Goal: Use online tool/utility: Utilize a website feature to perform a specific function

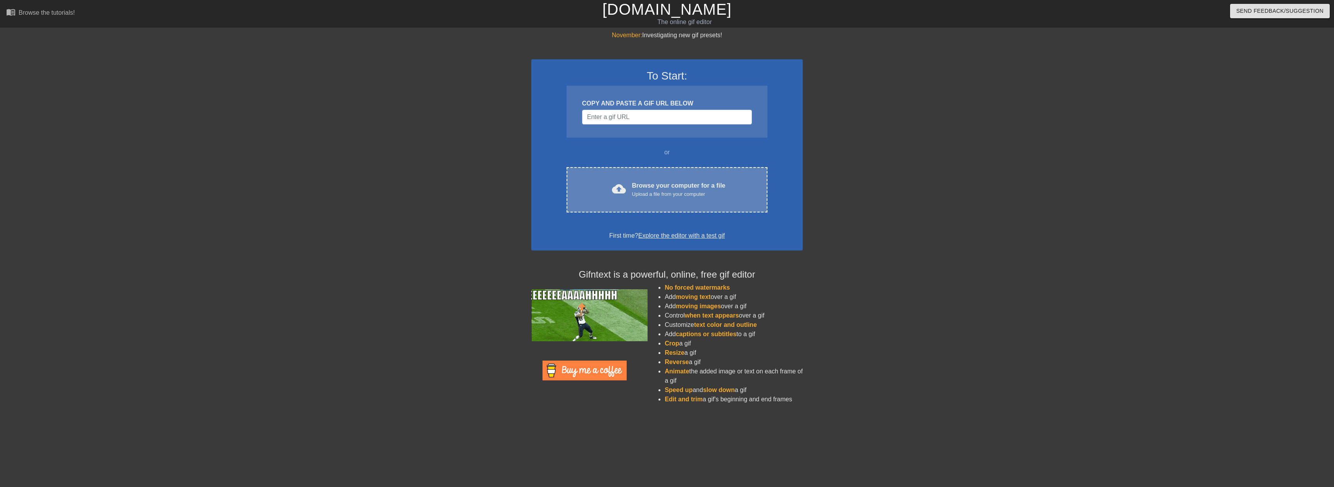
click at [669, 197] on div "Upload a file from your computer" at bounding box center [678, 194] width 93 height 8
click at [680, 193] on div "Upload a file from your computer" at bounding box center [678, 194] width 93 height 8
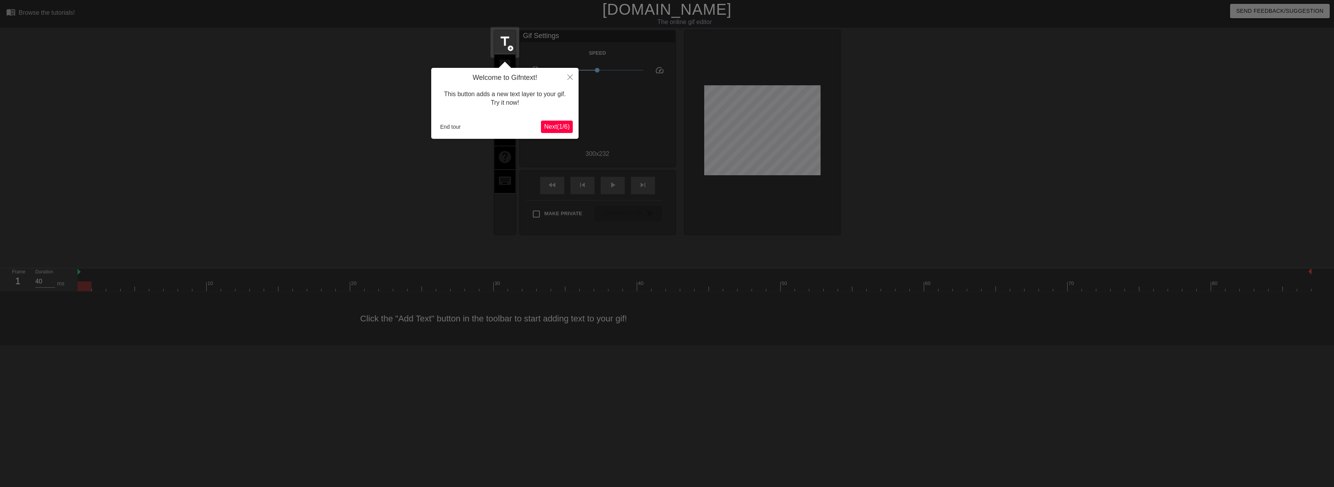
click at [551, 130] on span "Next ( 1 / 6 )" at bounding box center [557, 126] width 26 height 7
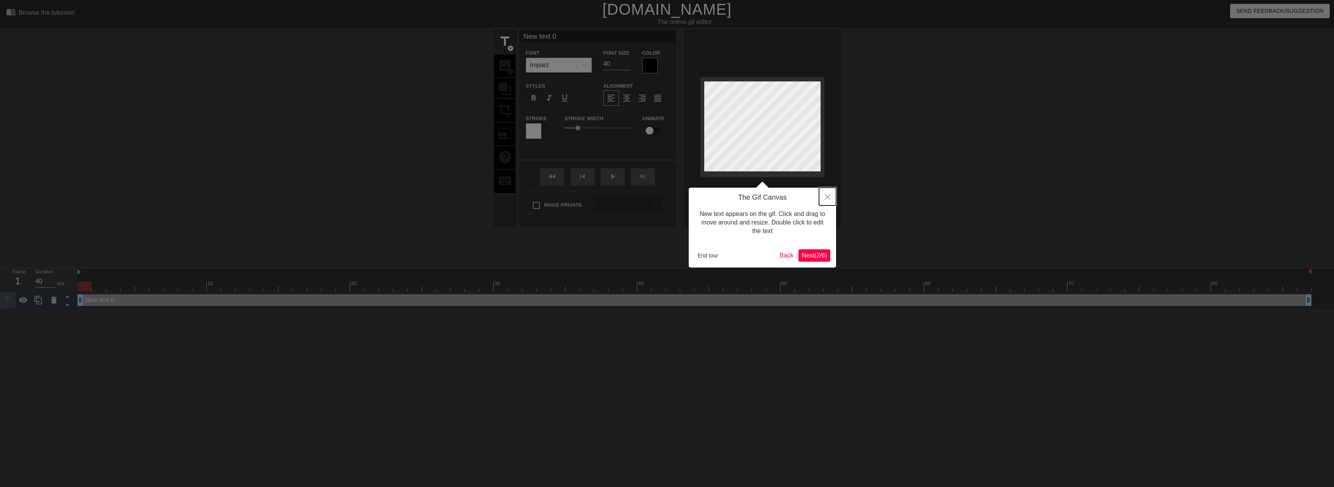
click at [831, 195] on button "Close" at bounding box center [827, 197] width 17 height 18
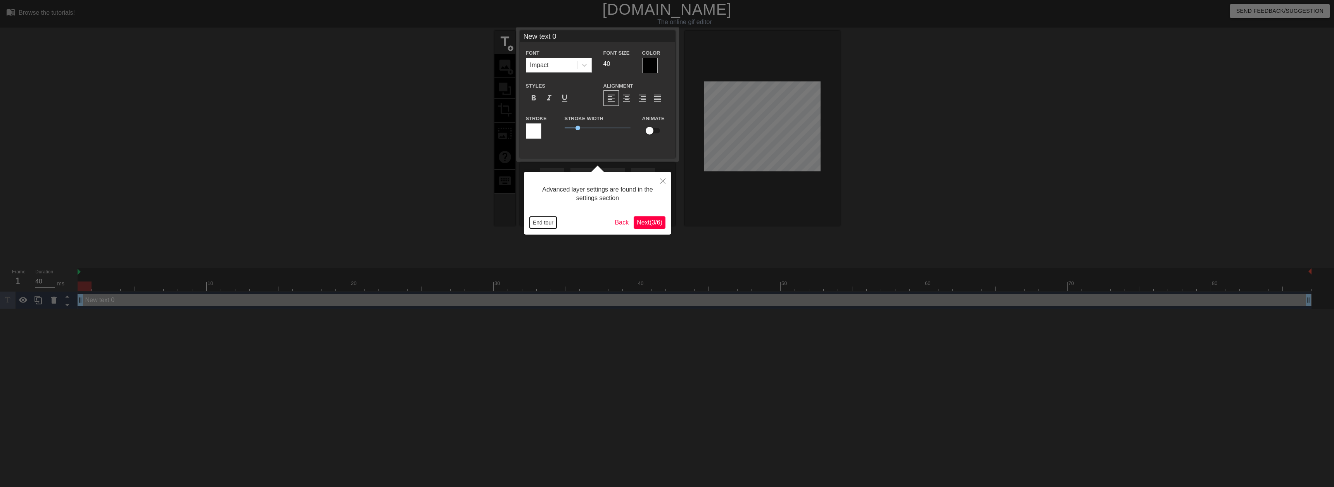
click at [548, 220] on button "End tour" at bounding box center [543, 223] width 27 height 12
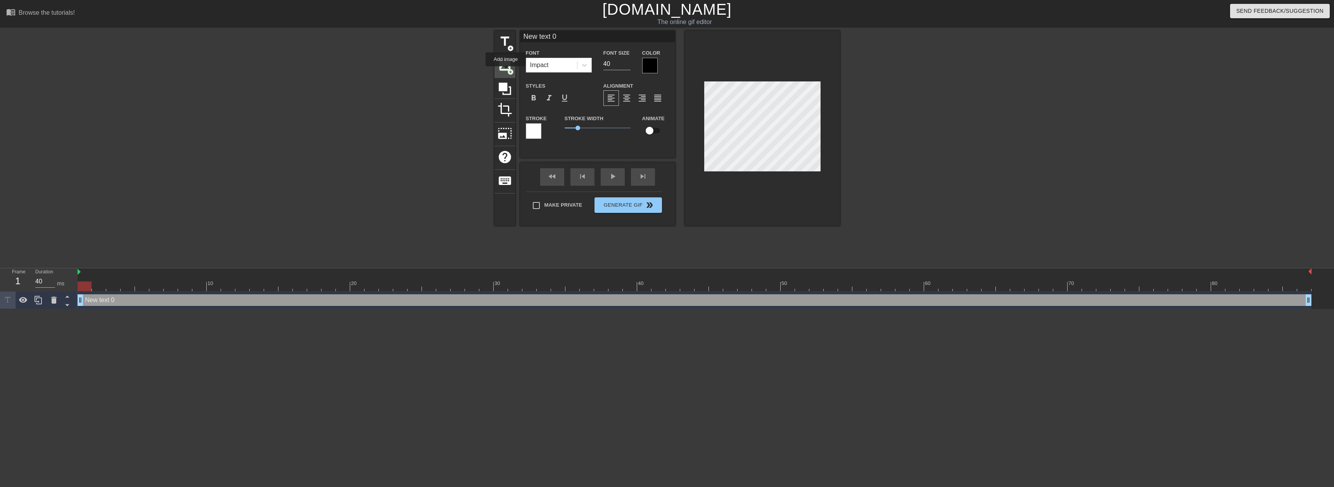
click at [506, 72] on span "image" at bounding box center [505, 65] width 15 height 15
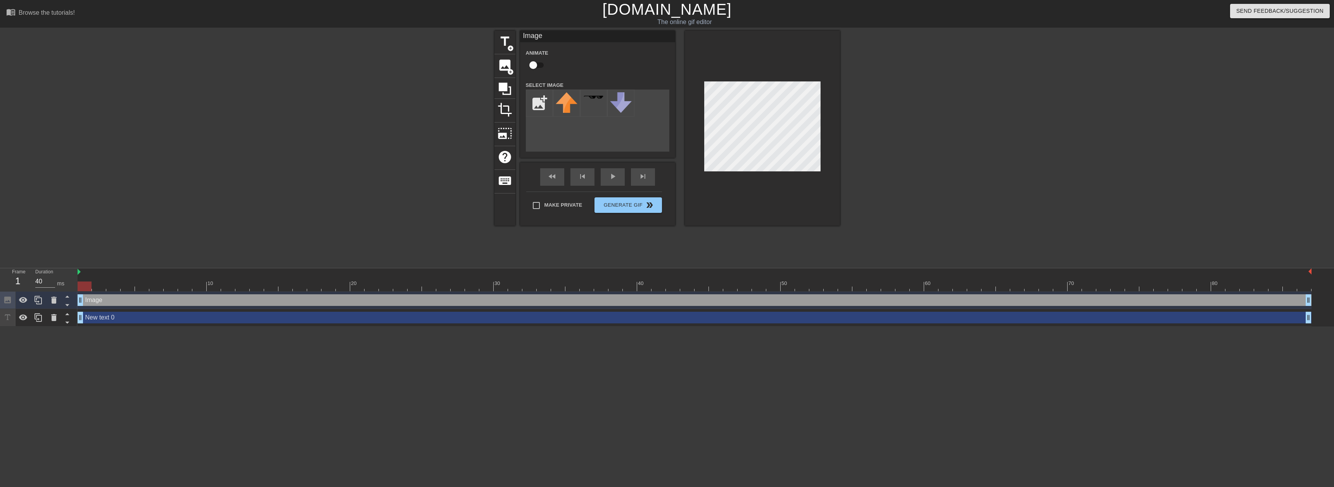
click at [866, 137] on div at bounding box center [907, 147] width 116 height 233
click at [545, 104] on input "file" at bounding box center [539, 103] width 26 height 26
type input "C:\fakepath\seahawks_hat.jpg"
click at [565, 107] on img at bounding box center [567, 104] width 22 height 24
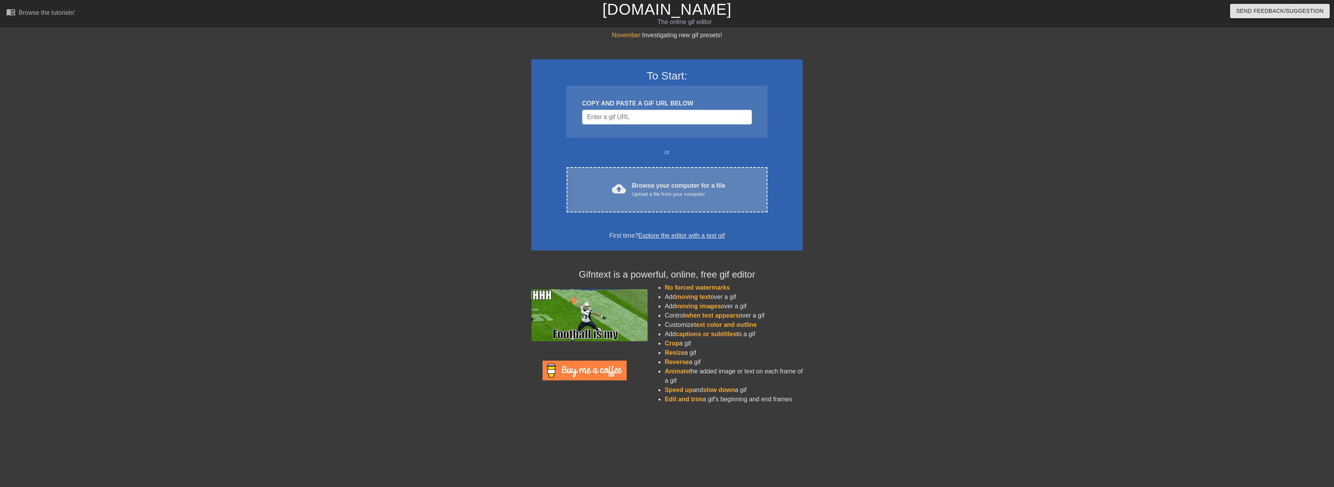
click at [641, 185] on div "Browse your computer for a file Upload a file from your computer" at bounding box center [678, 189] width 93 height 17
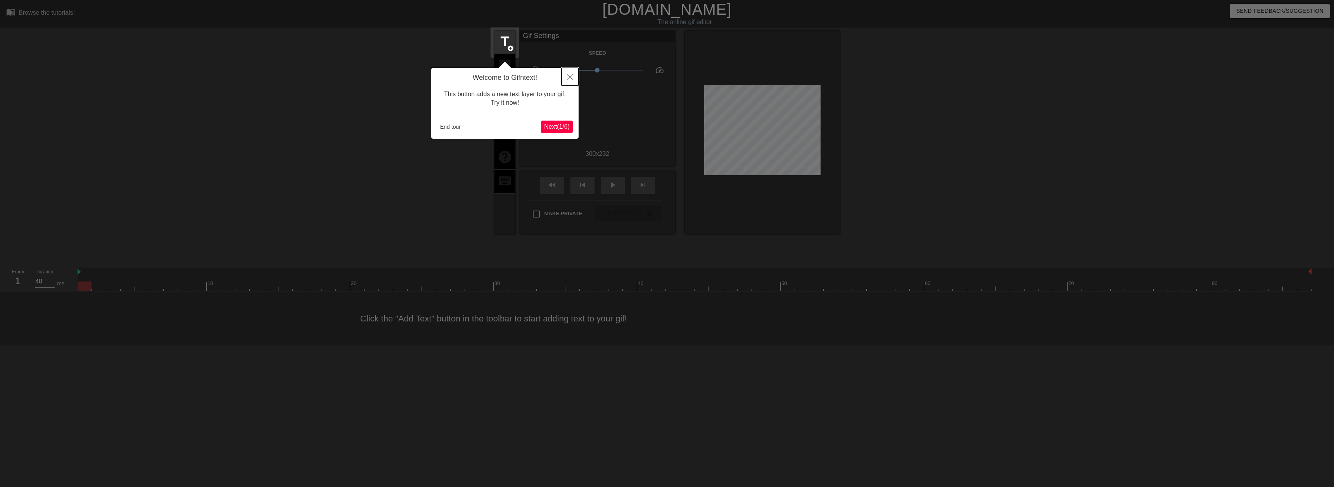
click at [571, 76] on icon "Close" at bounding box center [569, 76] width 5 height 5
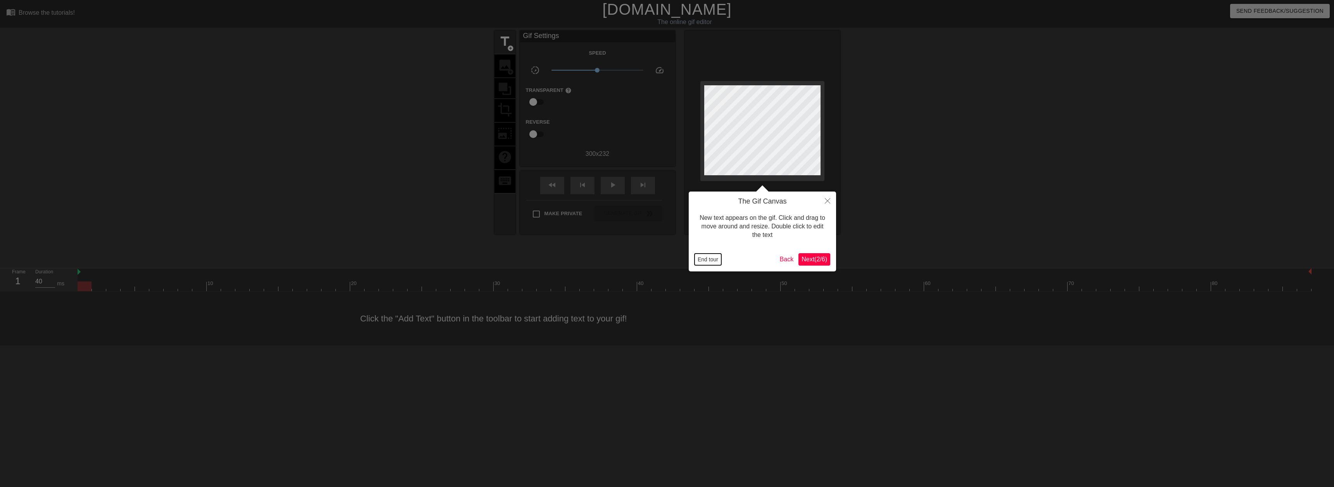
click at [715, 260] on button "End tour" at bounding box center [708, 260] width 27 height 12
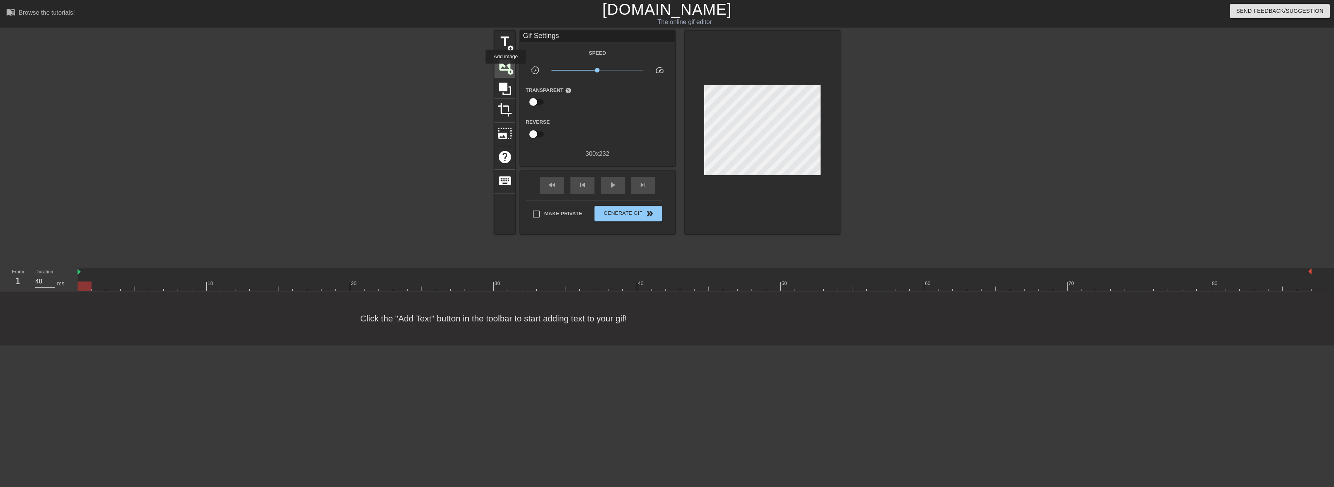
click at [506, 69] on span "image" at bounding box center [505, 65] width 15 height 15
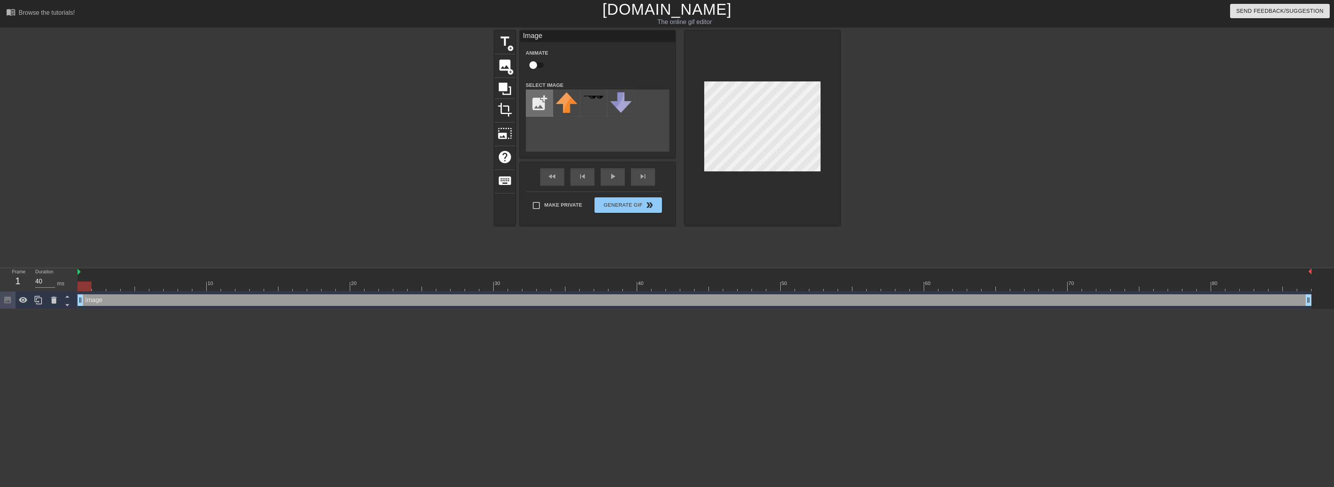
click at [538, 99] on input "file" at bounding box center [539, 103] width 26 height 26
click at [538, 104] on input "file" at bounding box center [539, 103] width 26 height 26
type input "C:\fakepath\seahawks_hat.png"
click at [562, 109] on img at bounding box center [567, 103] width 22 height 22
click at [531, 64] on input "checkbox" at bounding box center [533, 65] width 44 height 15
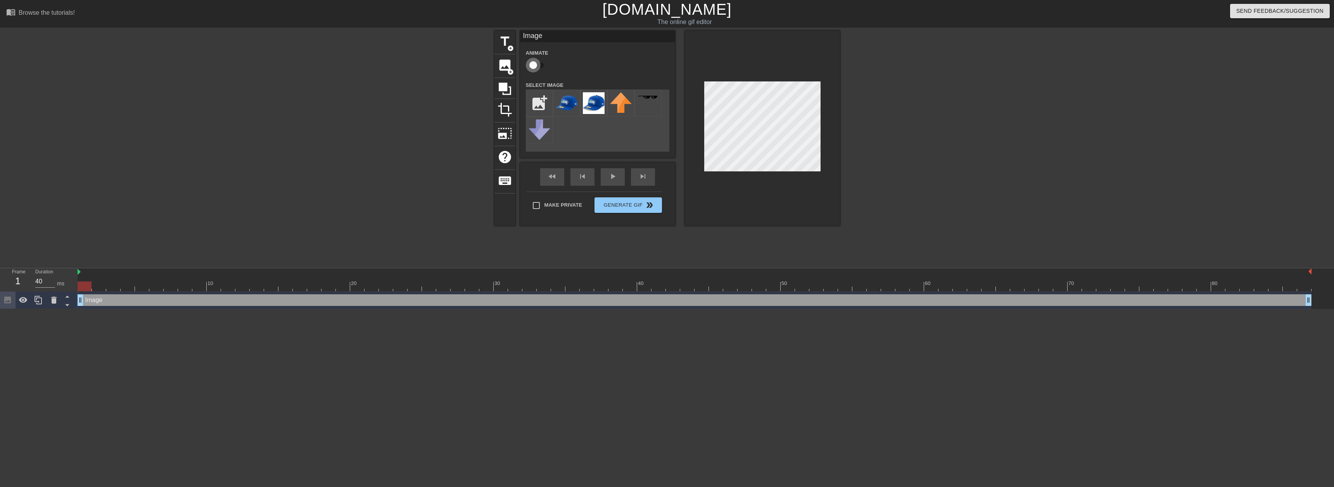
checkbox input "true"
click at [633, 204] on div "Make Private Generate Gif double_arrow" at bounding box center [594, 207] width 136 height 31
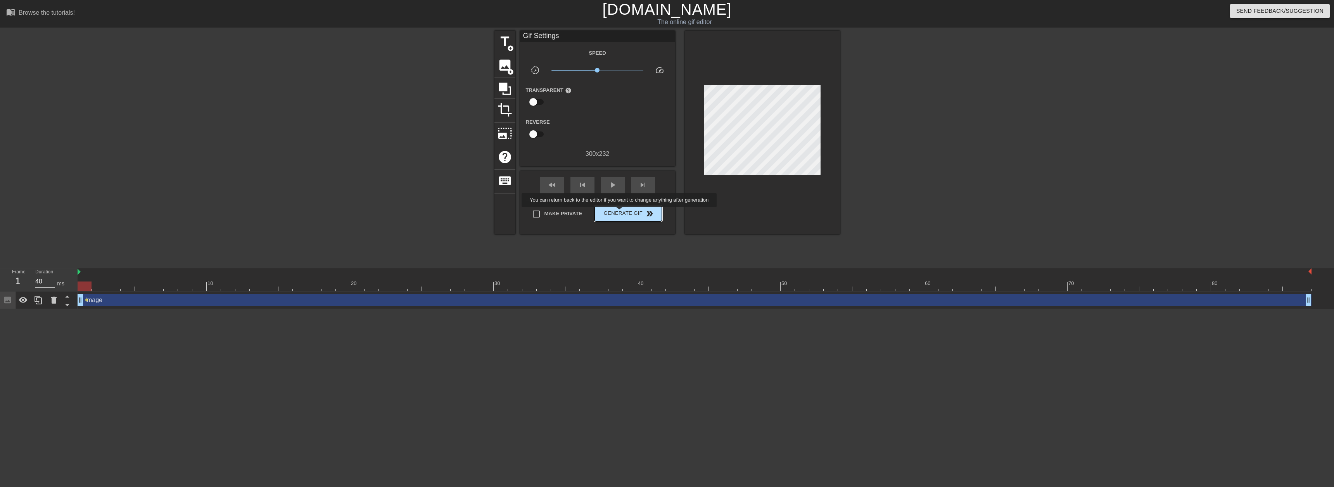
click at [620, 213] on span "Generate Gif double_arrow" at bounding box center [628, 213] width 61 height 9
